Goal: Task Accomplishment & Management: Use online tool/utility

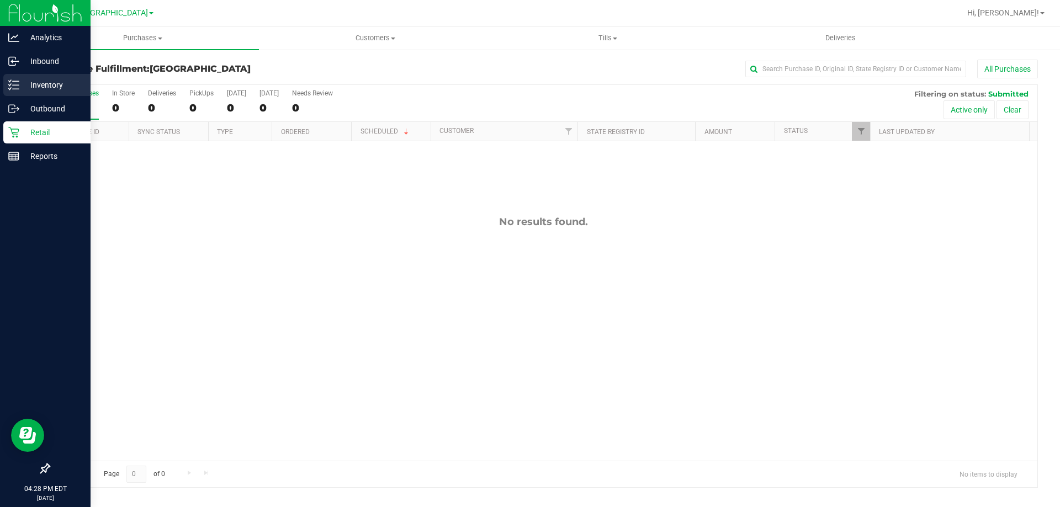
click at [6, 88] on div "Inventory" at bounding box center [46, 85] width 87 height 22
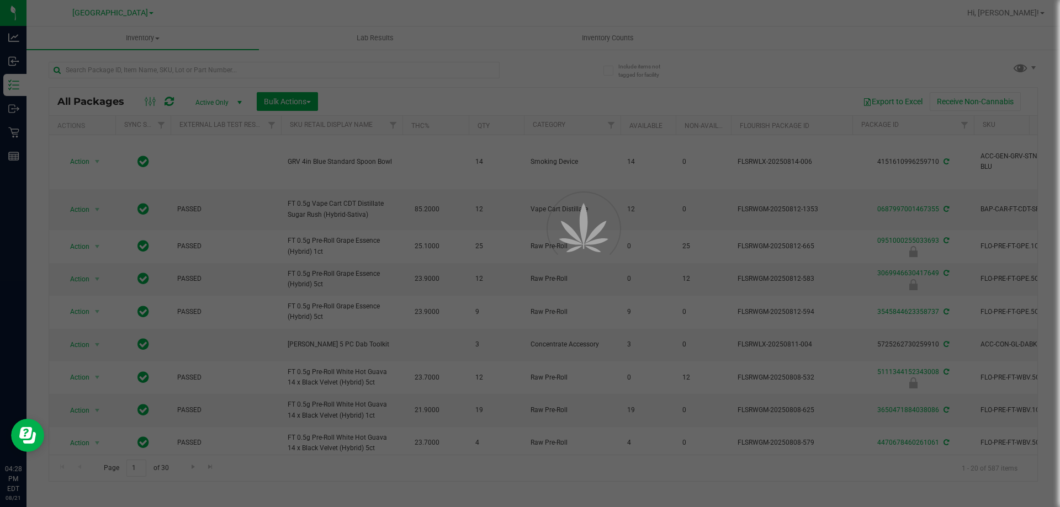
click at [220, 60] on div at bounding box center [530, 253] width 1060 height 507
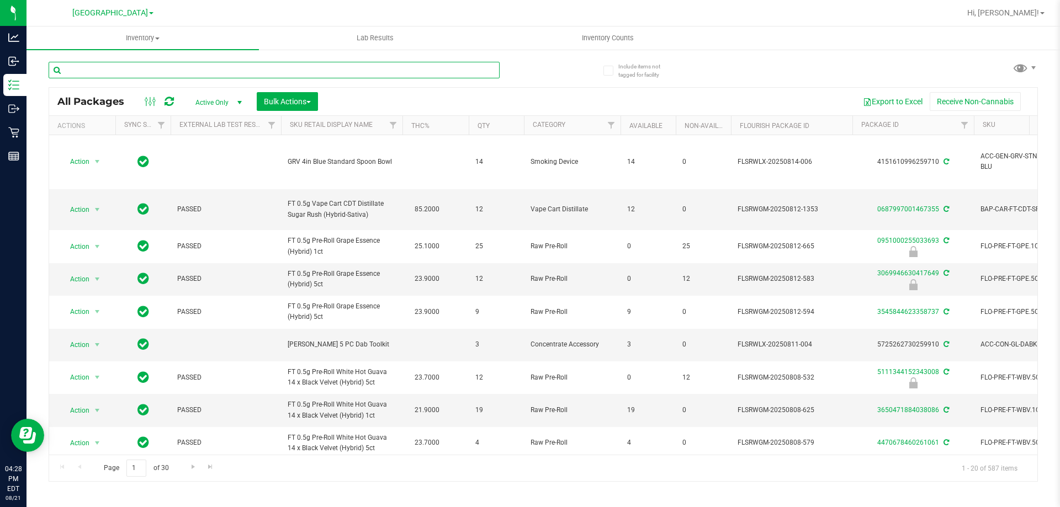
click at [217, 72] on input "text" at bounding box center [274, 70] width 451 height 17
type input "grav"
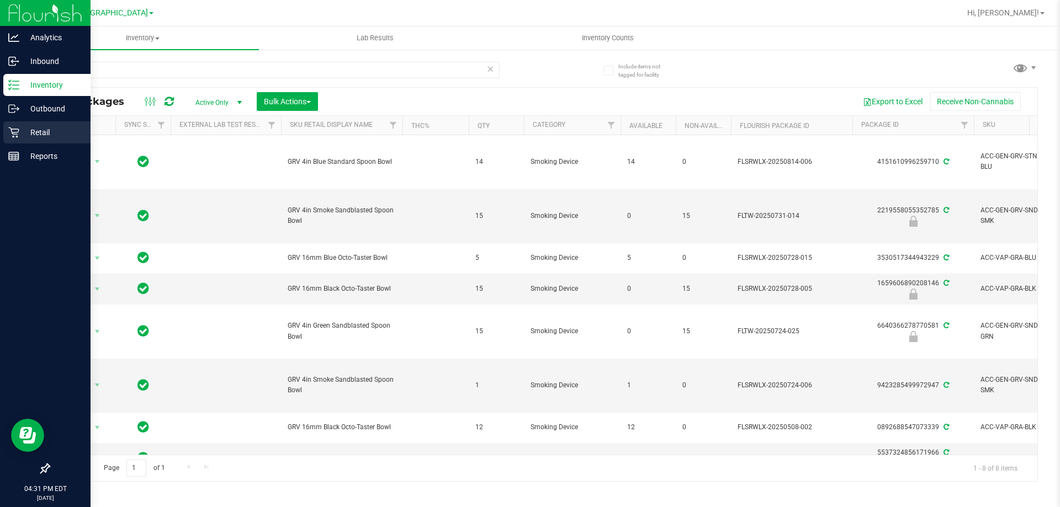
click at [42, 126] on p "Retail" at bounding box center [52, 132] width 66 height 13
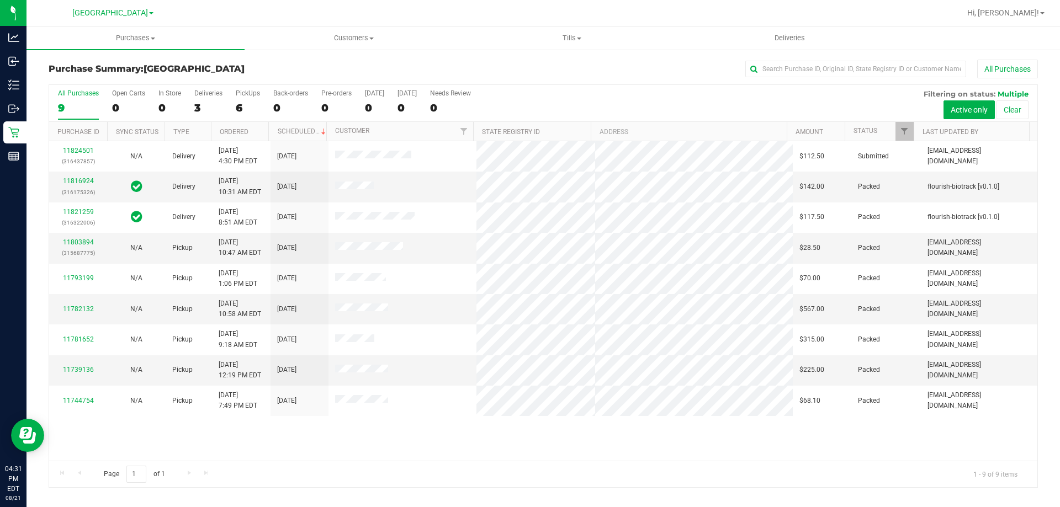
click at [595, 83] on div "Purchase Summary: [GEOGRAPHIC_DATA] All Purchases" at bounding box center [543, 72] width 989 height 24
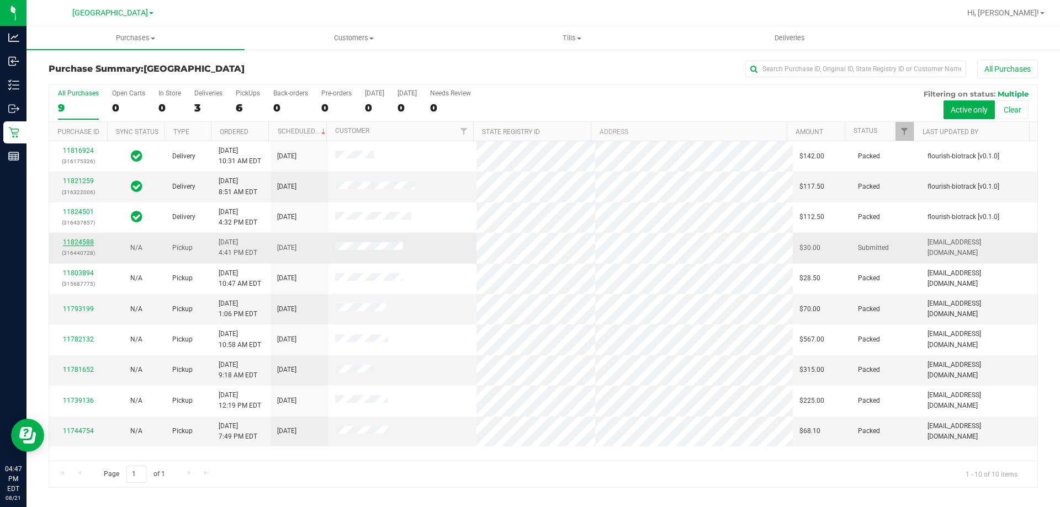
click at [81, 245] on link "11824588" at bounding box center [78, 243] width 31 height 8
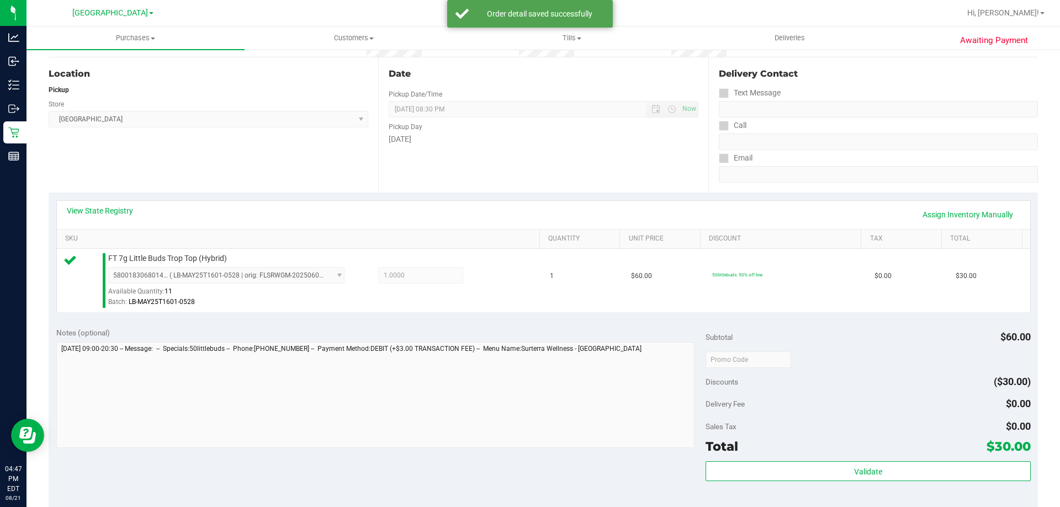
scroll to position [276, 0]
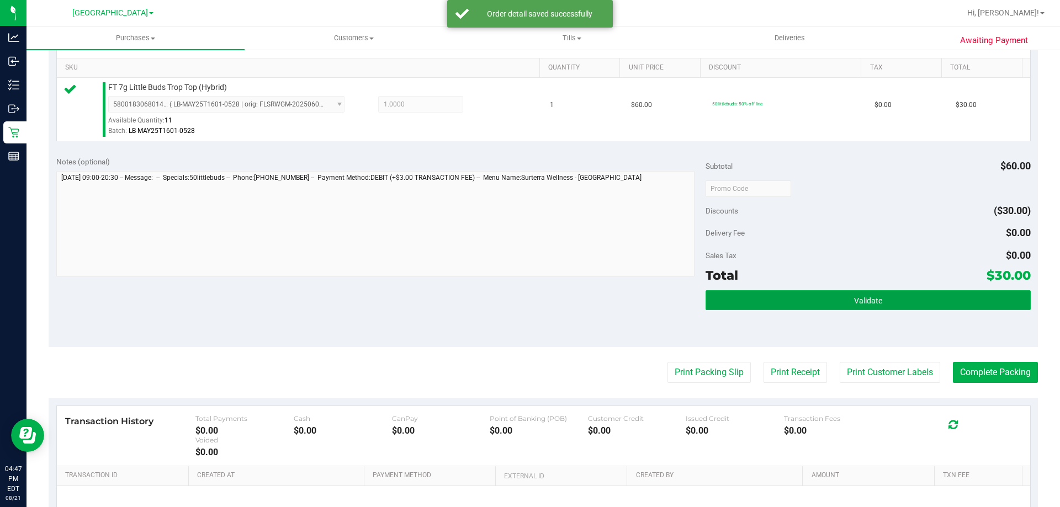
click at [790, 307] on button "Validate" at bounding box center [868, 300] width 325 height 20
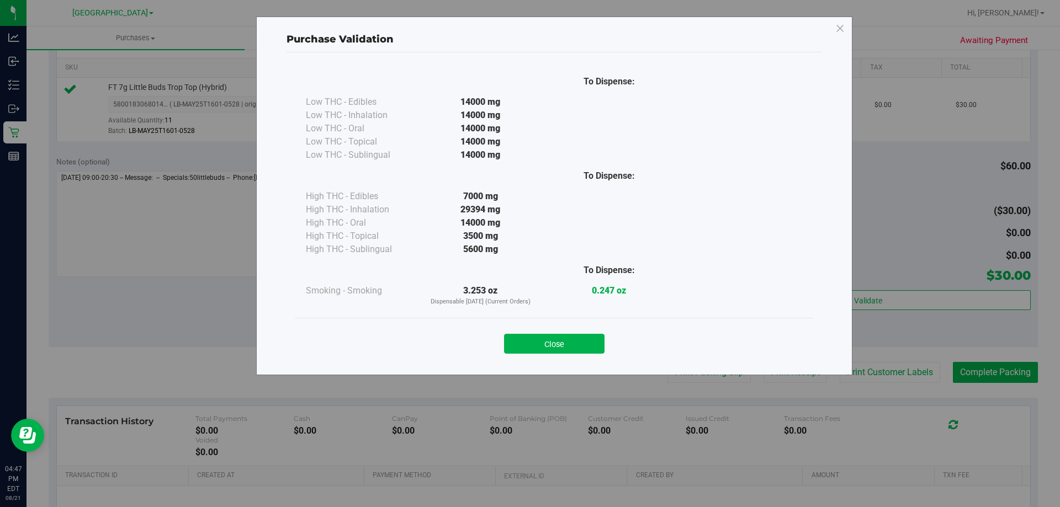
click at [574, 330] on div "Close" at bounding box center [554, 341] width 502 height 28
click at [574, 333] on div "Close" at bounding box center [554, 341] width 502 height 28
click at [575, 337] on button "Close" at bounding box center [554, 344] width 100 height 20
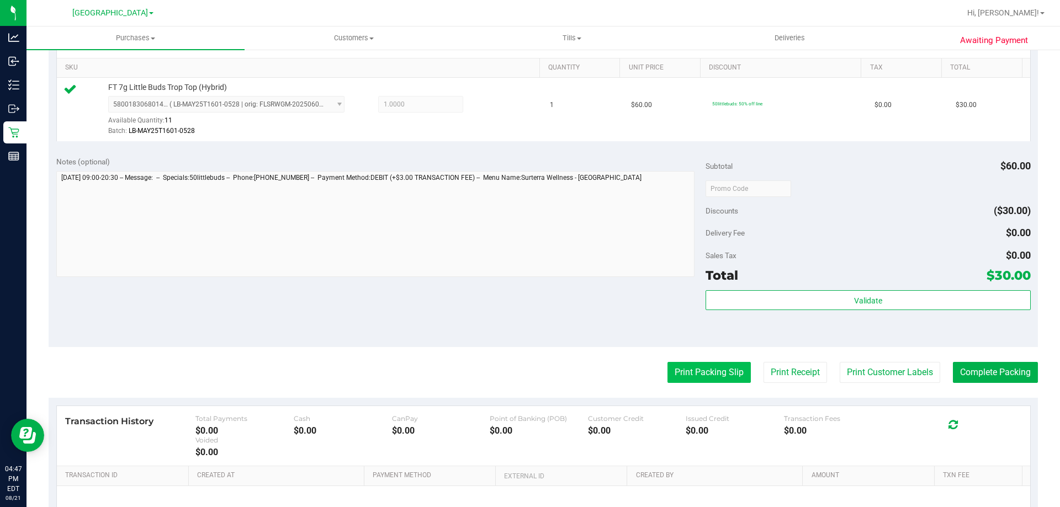
click at [675, 377] on button "Print Packing Slip" at bounding box center [709, 372] width 83 height 21
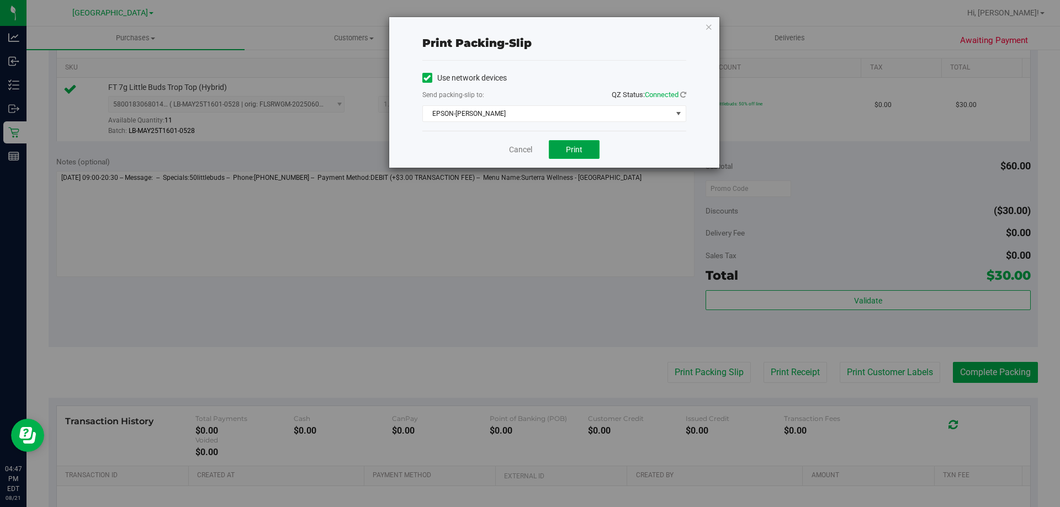
click at [588, 150] on button "Print" at bounding box center [574, 149] width 51 height 19
click at [709, 27] on icon "button" at bounding box center [709, 26] width 8 height 13
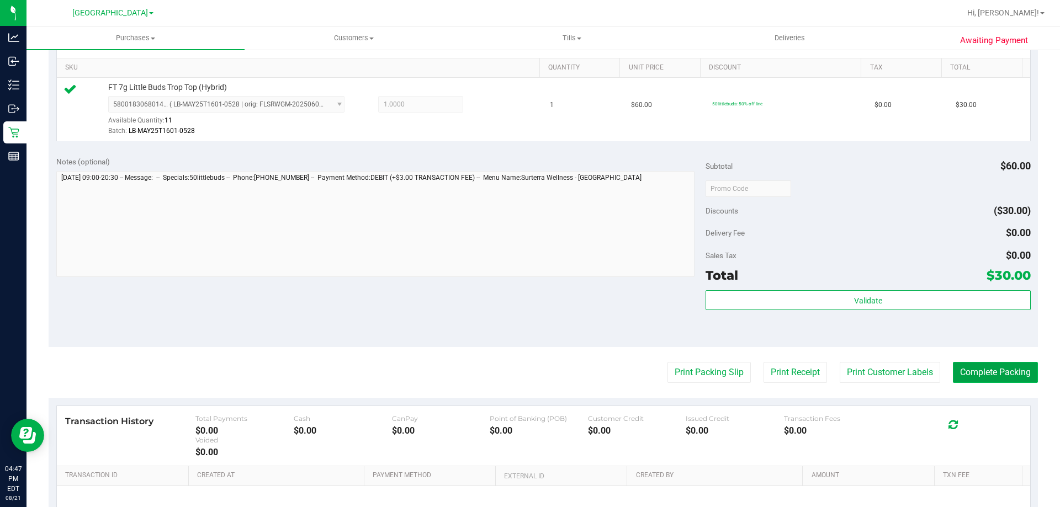
click at [1010, 380] on button "Complete Packing" at bounding box center [995, 372] width 85 height 21
